Goal: Navigation & Orientation: Find specific page/section

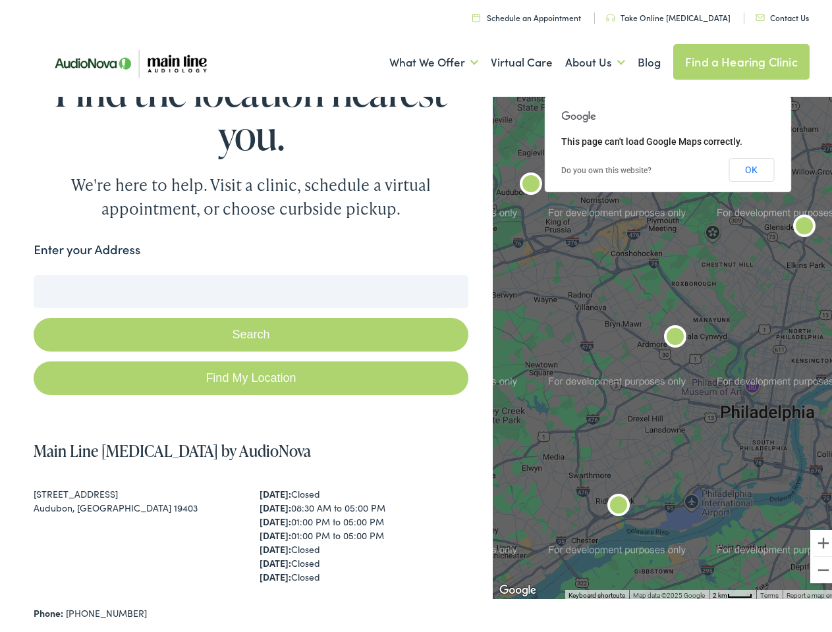
click at [416, 316] on button "Search" at bounding box center [251, 331] width 434 height 34
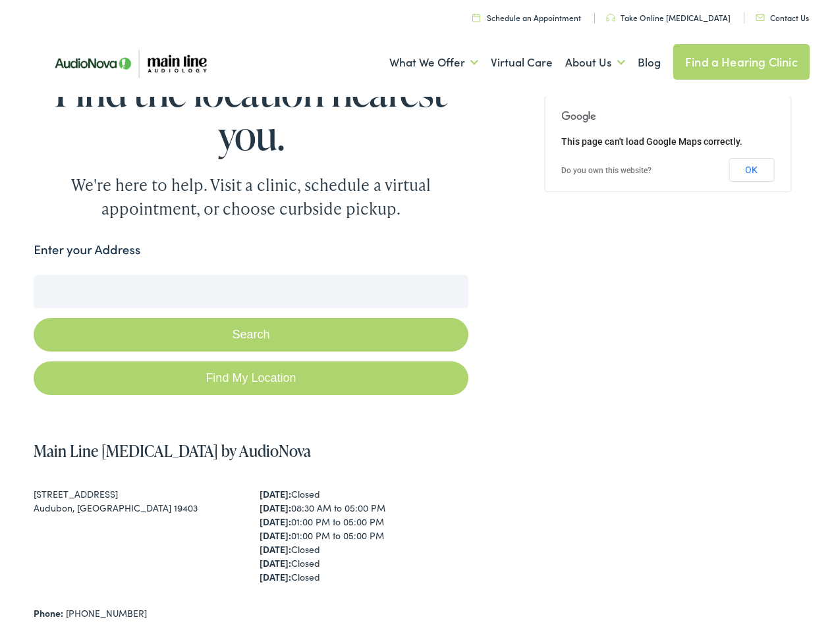
click at [421, 59] on link "What We Offer" at bounding box center [433, 58] width 89 height 49
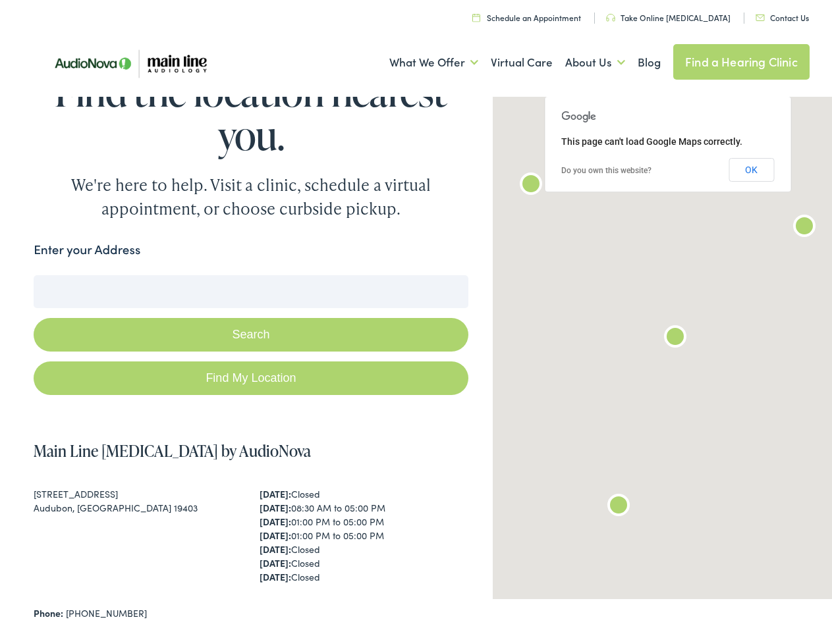
click at [581, 59] on link "About Us" at bounding box center [595, 58] width 60 height 49
click at [531, 272] on button "Search" at bounding box center [537, 272] width 16 height 16
